Goal: Task Accomplishment & Management: Use online tool/utility

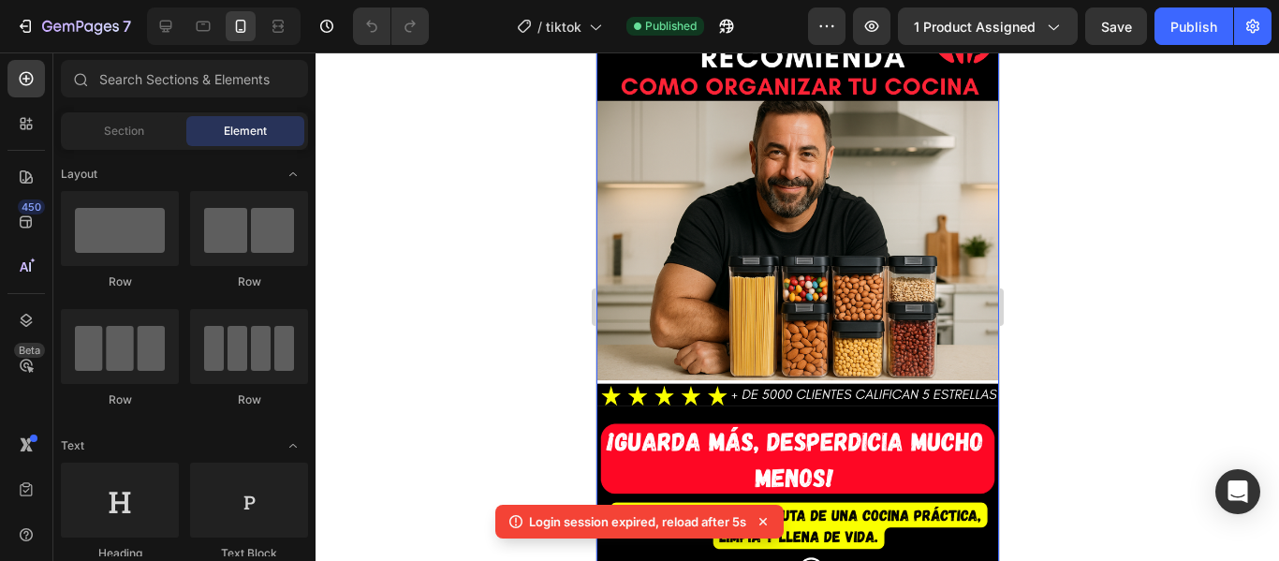
scroll to position [94, 0]
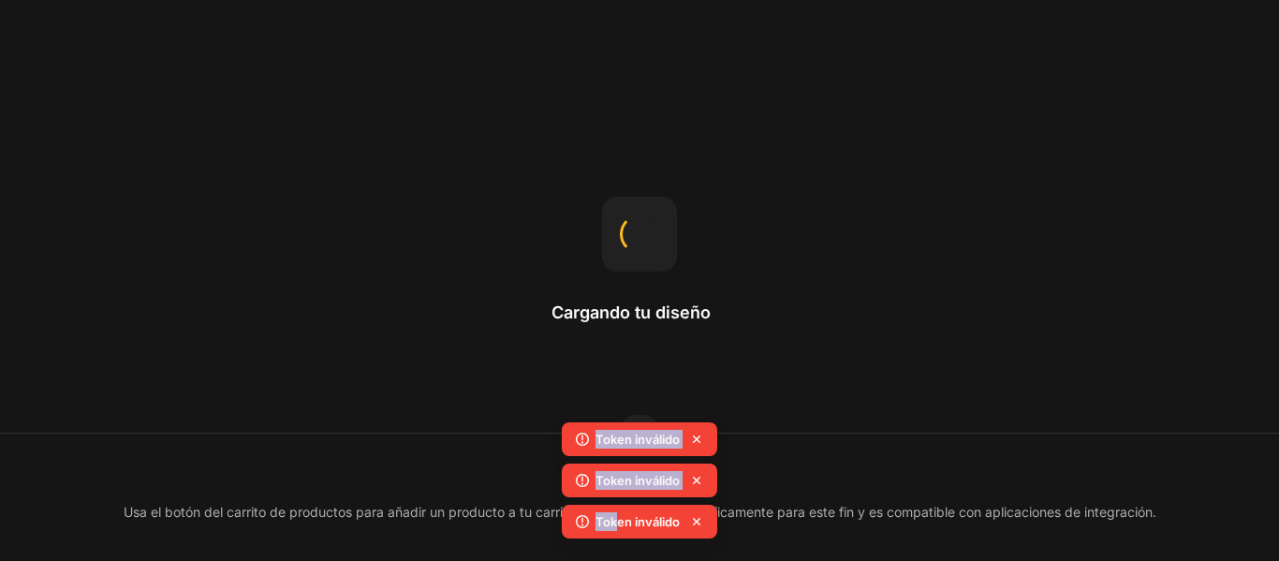
drag, startPoint x: 618, startPoint y: 532, endPoint x: 595, endPoint y: 565, distance: 40.5
click at [595, 0] on html "Cargando tu diseño añadir a la cesta Usa el botón del carrito de productos para…" at bounding box center [639, 0] width 1279 height 0
